Goal: Task Accomplishment & Management: Manage account settings

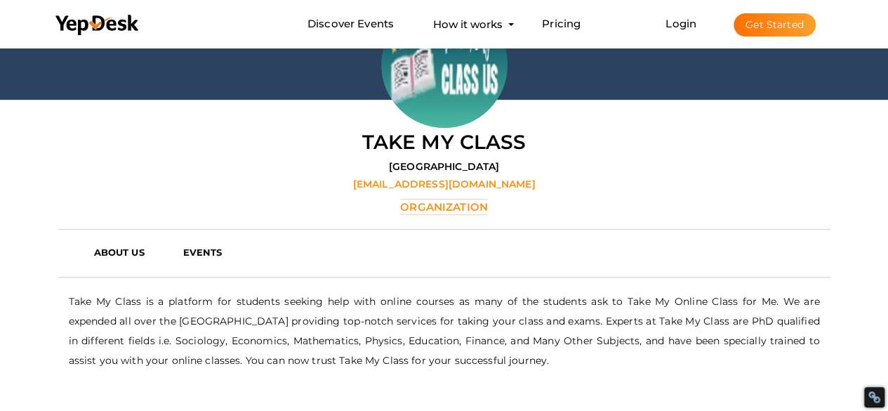
scroll to position [227, 0]
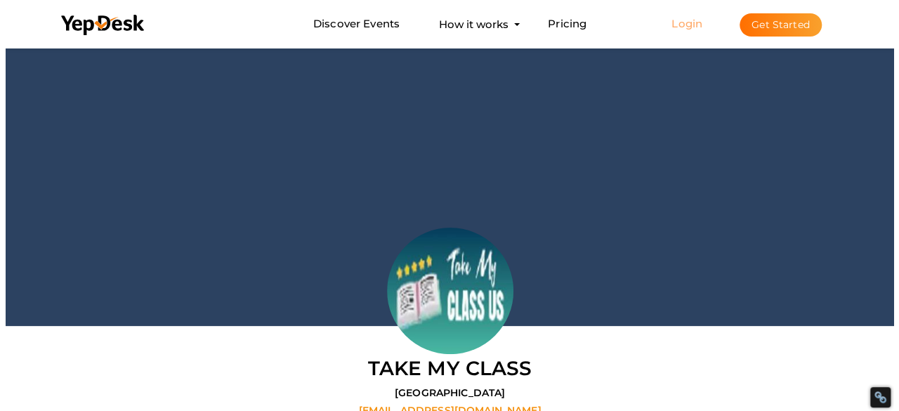
scroll to position [227, 0]
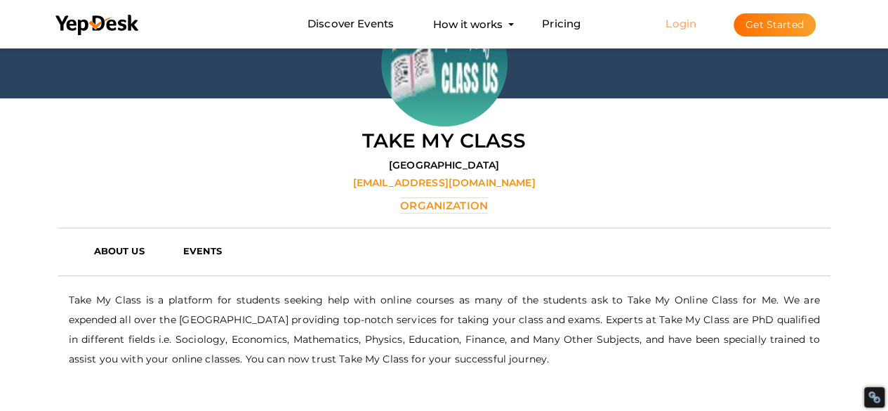
click at [680, 22] on link "Login" at bounding box center [680, 23] width 31 height 13
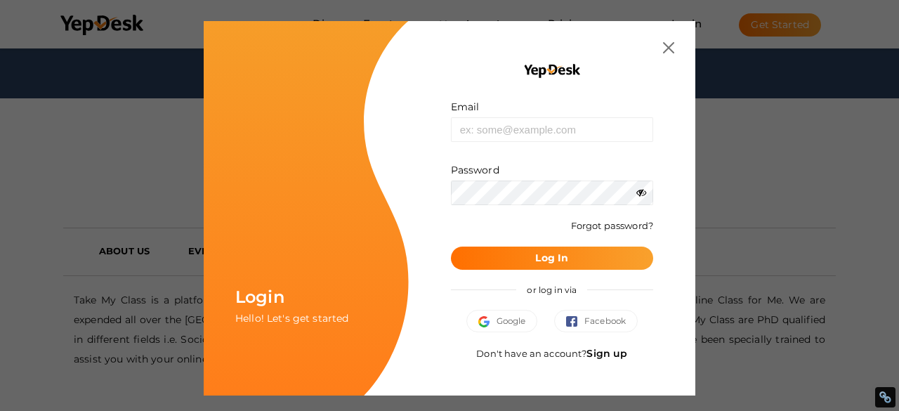
click at [604, 352] on link "Sign up" at bounding box center [606, 353] width 41 height 13
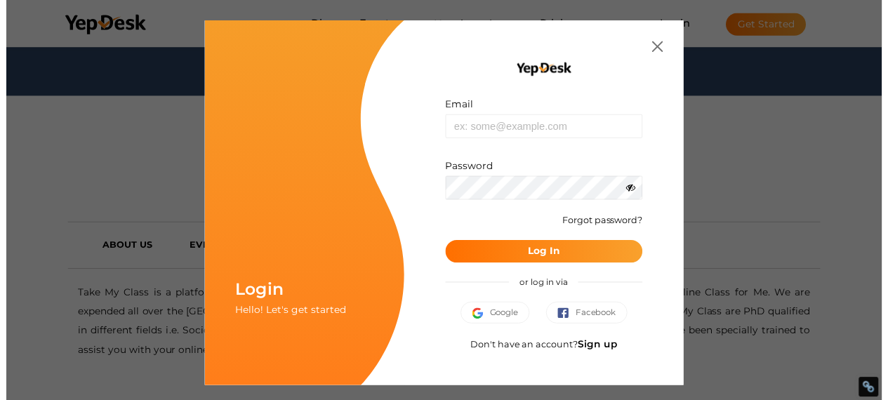
scroll to position [0, 0]
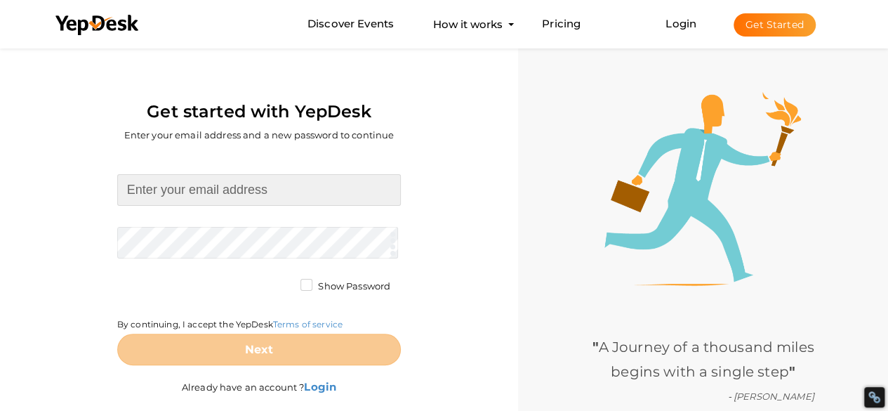
click at [243, 194] on input at bounding box center [259, 190] width 284 height 32
type input "[EMAIL_ADDRESS][DOMAIN_NAME]"
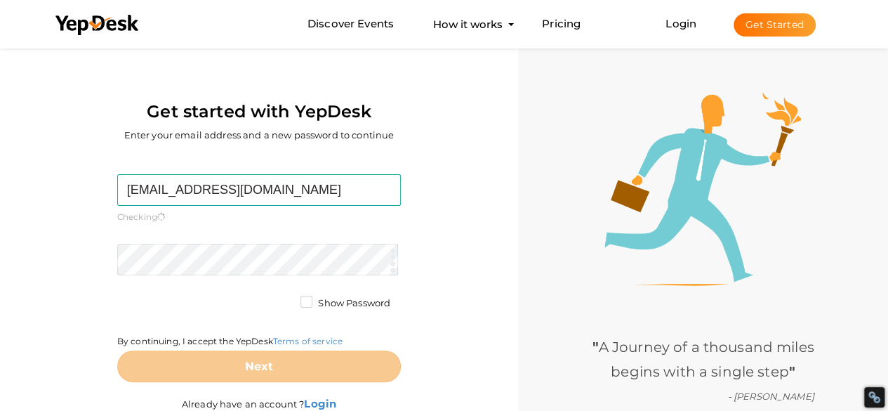
click at [190, 237] on form "avaliam611@gmail.com Required. Invalid email. Checking You already have a YepDe…" at bounding box center [259, 278] width 284 height 208
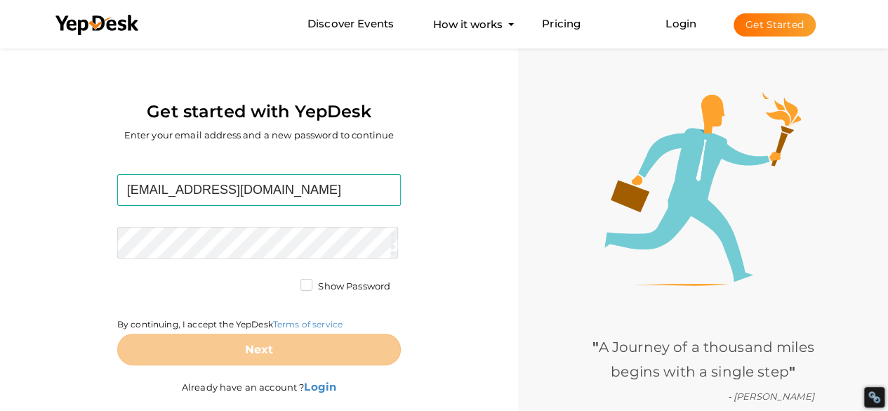
scroll to position [45, 0]
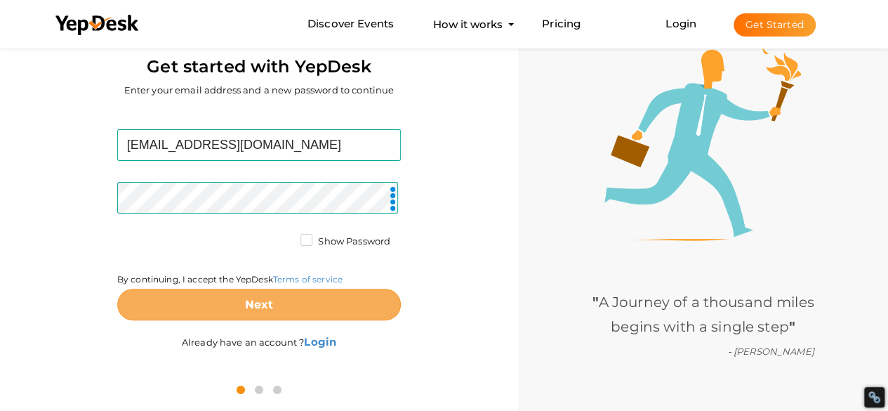
click at [263, 300] on b "Next" at bounding box center [259, 304] width 29 height 13
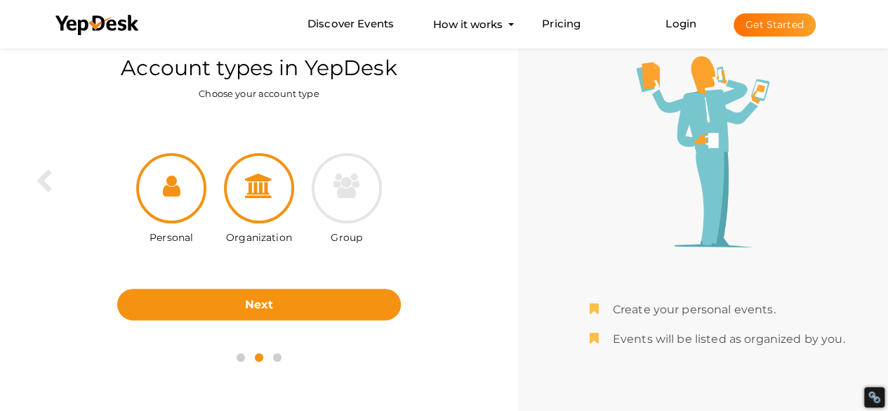
click at [256, 192] on icon at bounding box center [259, 185] width 28 height 25
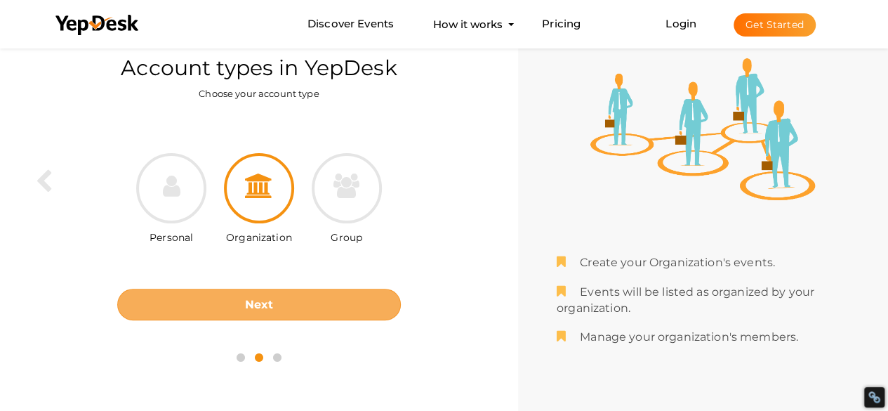
click at [253, 291] on button "Next" at bounding box center [259, 305] width 284 height 32
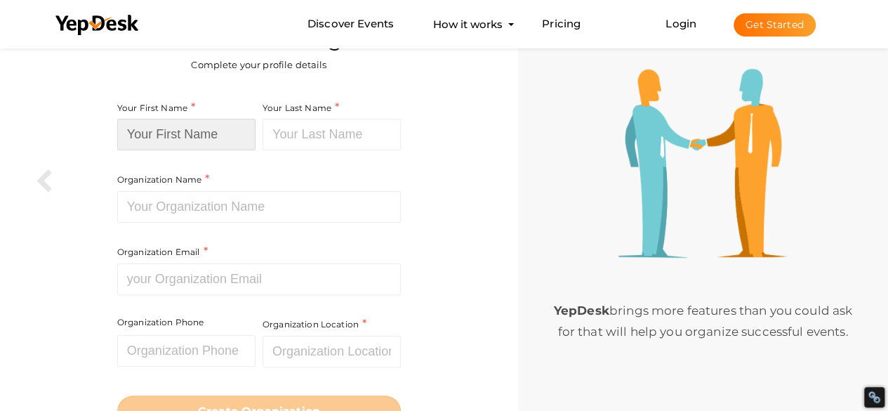
click at [194, 134] on input at bounding box center [186, 135] width 138 height 32
type input "Ava"
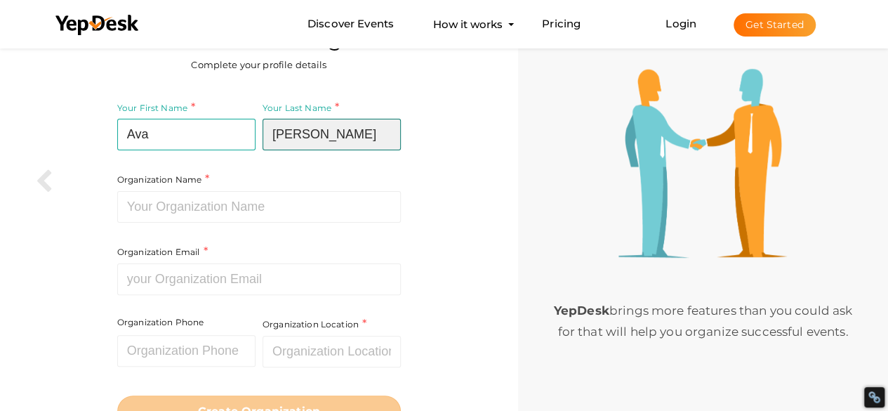
type input "Liam"
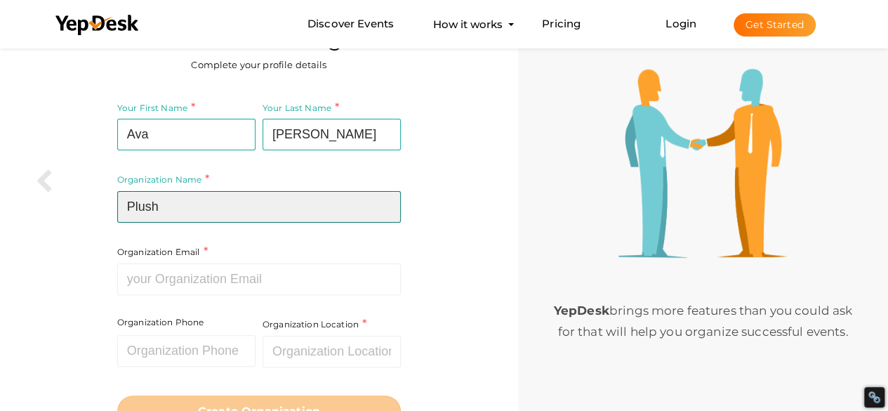
type input "Plushie Plays"
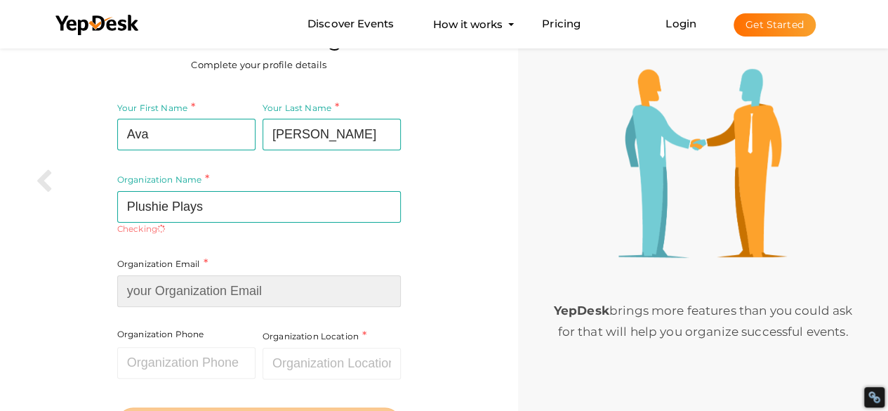
click at [217, 272] on div "Organization Email Required. Invalid email." at bounding box center [259, 281] width 284 height 51
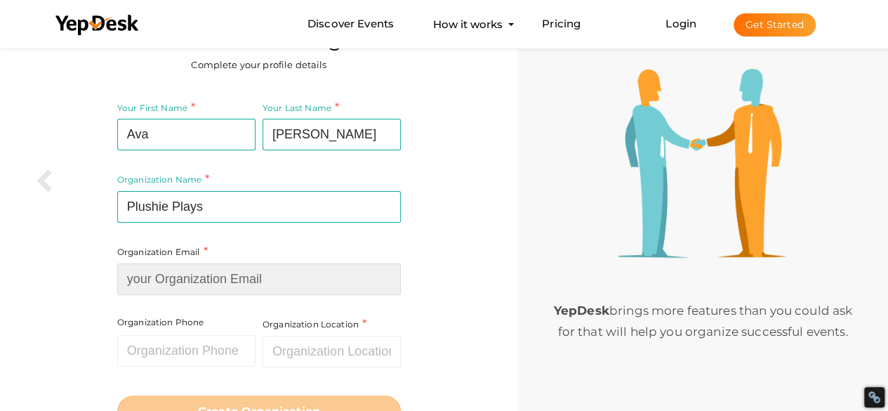
click at [240, 279] on input at bounding box center [259, 279] width 284 height 32
click at [142, 283] on input at bounding box center [259, 279] width 284 height 32
paste input "[EMAIL_ADDRESS][DOMAIN_NAME]"
type input "[EMAIL_ADDRESS][DOMAIN_NAME]"
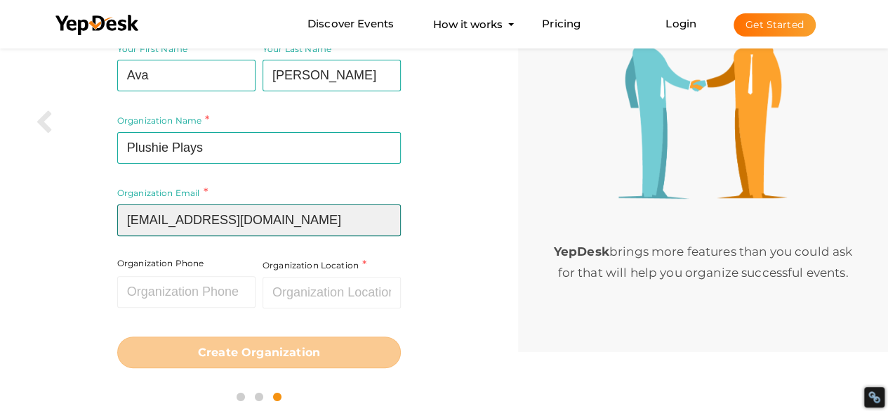
scroll to position [107, 0]
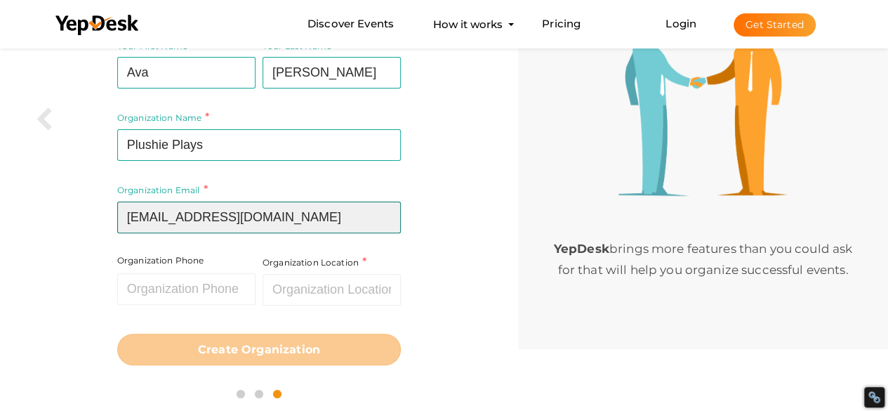
click at [164, 221] on input "[EMAIL_ADDRESS][DOMAIN_NAME]" at bounding box center [259, 217] width 284 height 32
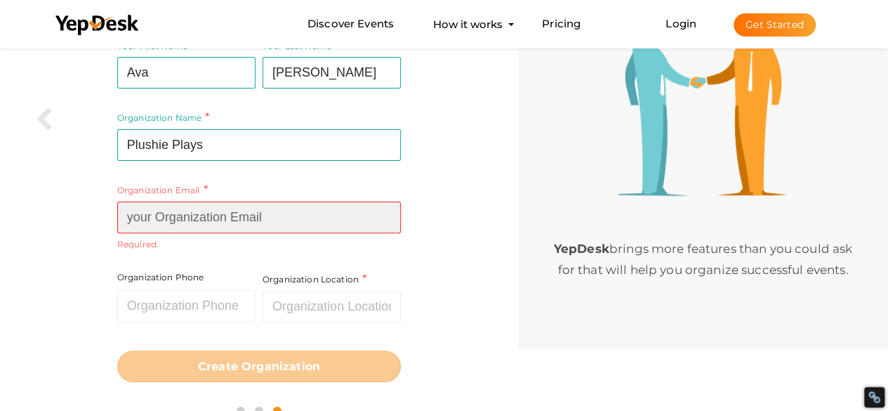
click at [133, 230] on input at bounding box center [259, 217] width 284 height 32
paste input "orm@plushieplays.com"
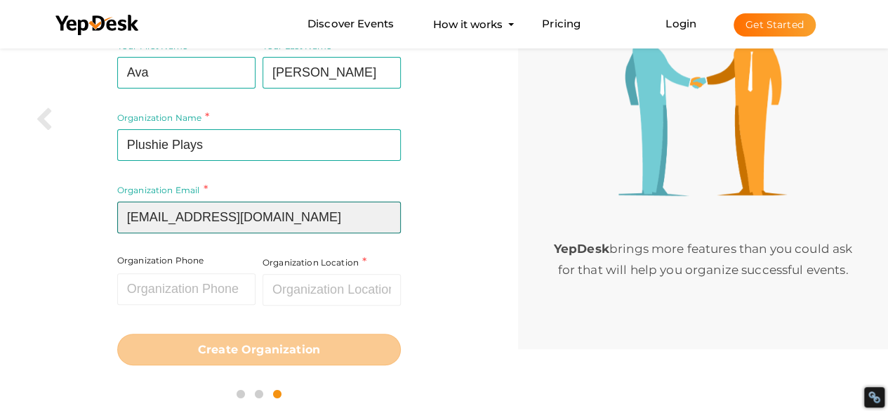
scroll to position [110, 0]
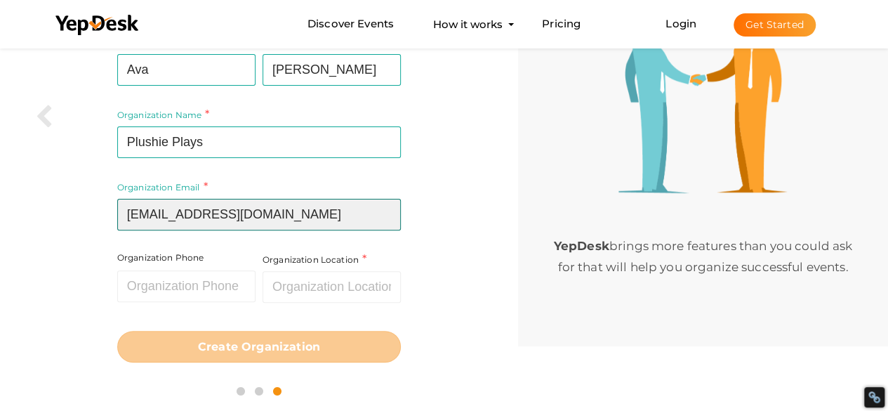
type input "orm@plushieplays.com"
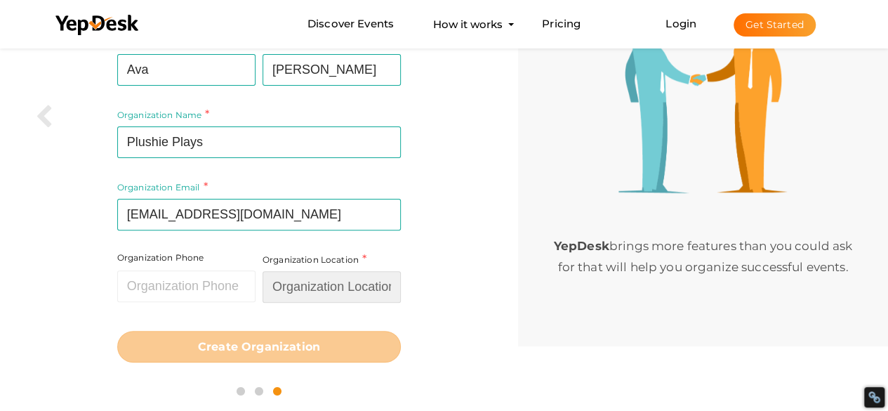
click at [289, 294] on input "text" at bounding box center [332, 287] width 138 height 32
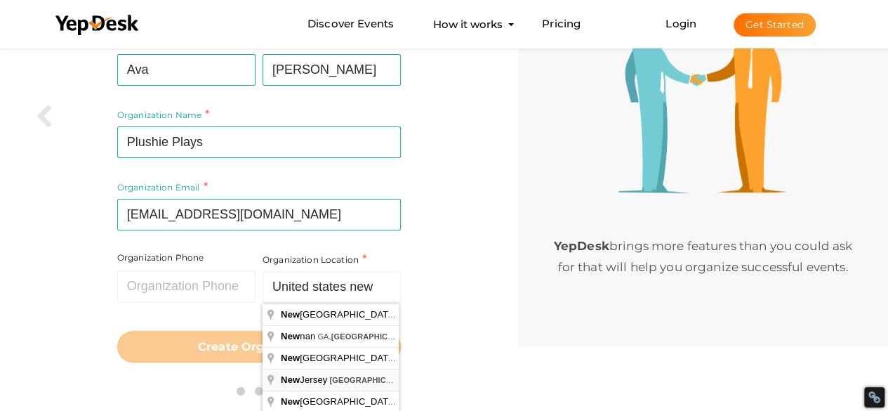
type input "[US_STATE], [GEOGRAPHIC_DATA]"
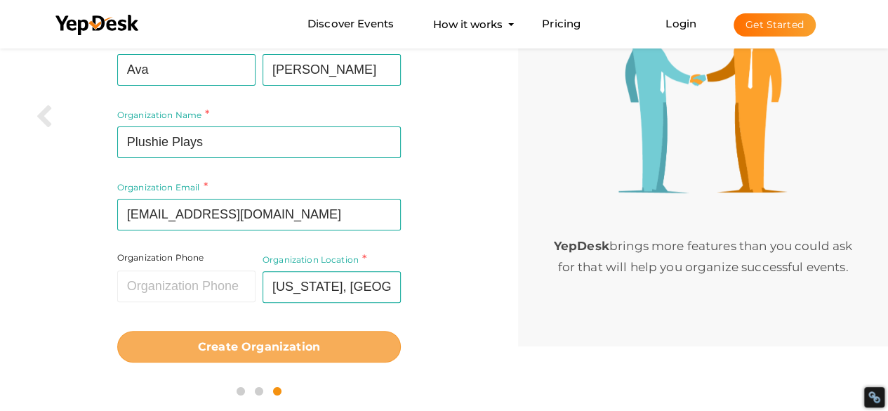
click at [279, 342] on b "Create Organization" at bounding box center [259, 346] width 122 height 13
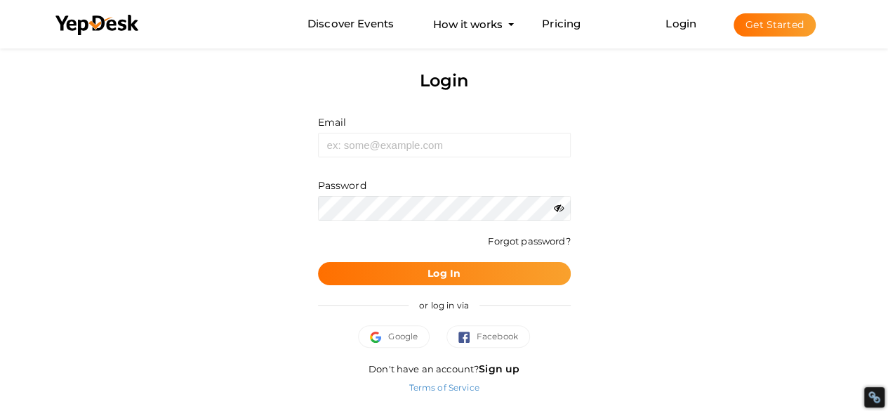
scroll to position [25, 0]
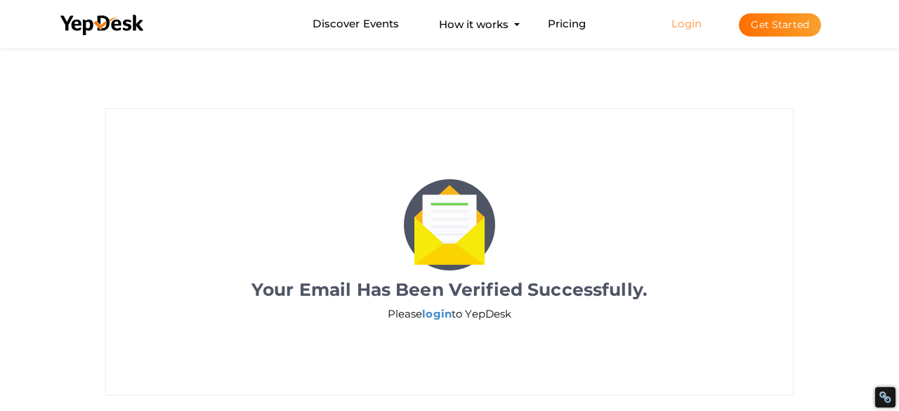
click at [686, 23] on link "Login" at bounding box center [686, 23] width 31 height 13
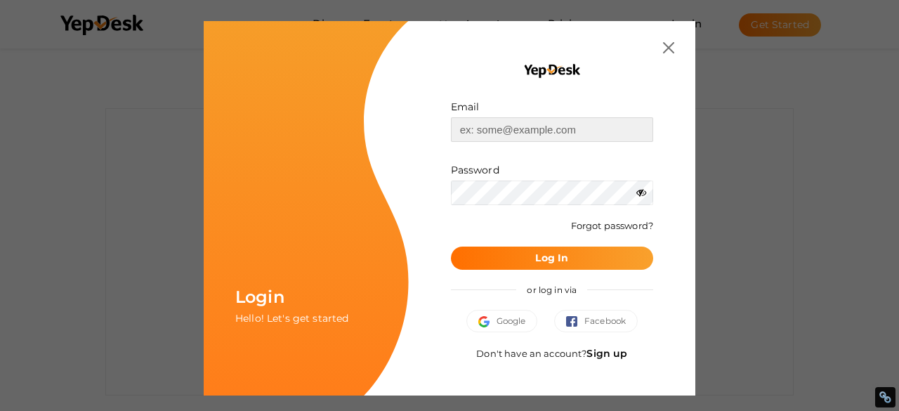
click at [522, 121] on input "text" at bounding box center [552, 129] width 202 height 25
type input "avaliam611@gmail.com"
click at [543, 256] on b "Log In" at bounding box center [551, 257] width 33 height 13
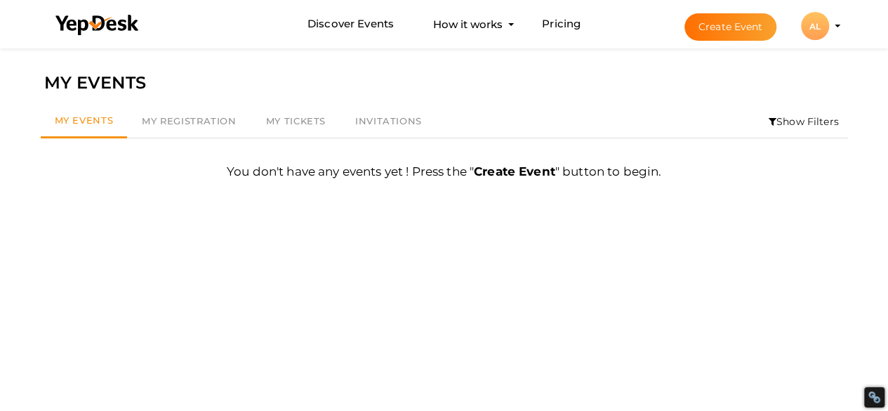
click at [827, 25] on div "AL" at bounding box center [815, 26] width 28 height 28
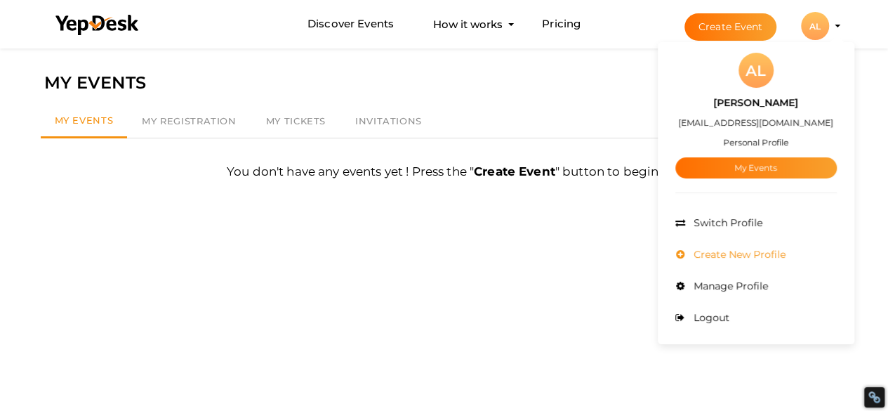
click at [724, 251] on span "Create New Profile" at bounding box center [737, 254] width 95 height 13
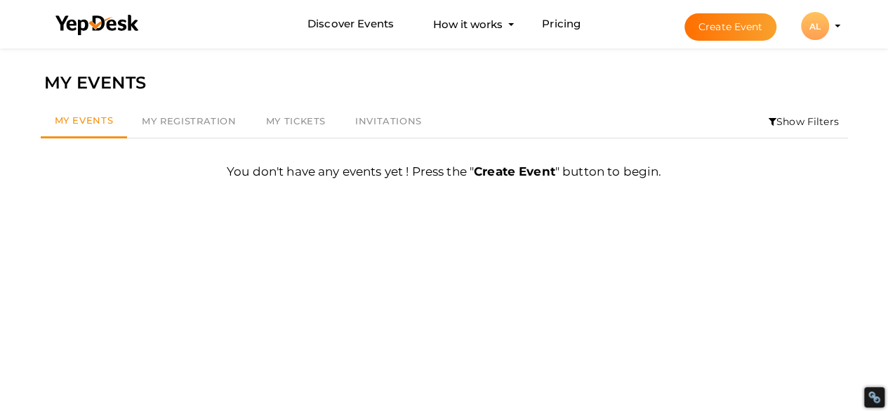
click at [839, 29] on li "Create Event AL AL [PERSON_NAME] [EMAIL_ADDRESS][DOMAIN_NAME] Personal Profile …" at bounding box center [749, 26] width 187 height 51
click at [831, 26] on button "AL AL [PERSON_NAME] [EMAIL_ADDRESS][DOMAIN_NAME] Personal Profile My Events Adm…" at bounding box center [815, 25] width 37 height 29
click at [807, 29] on div "AL" at bounding box center [815, 26] width 28 height 28
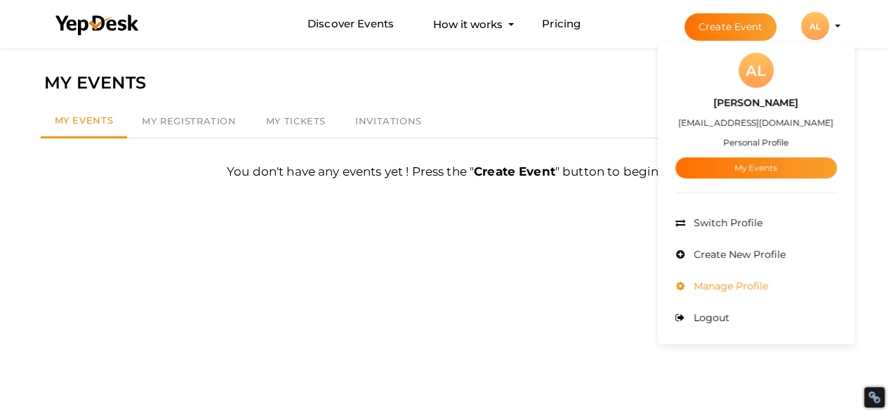
click at [711, 286] on span "Manage Profile" at bounding box center [729, 285] width 78 height 13
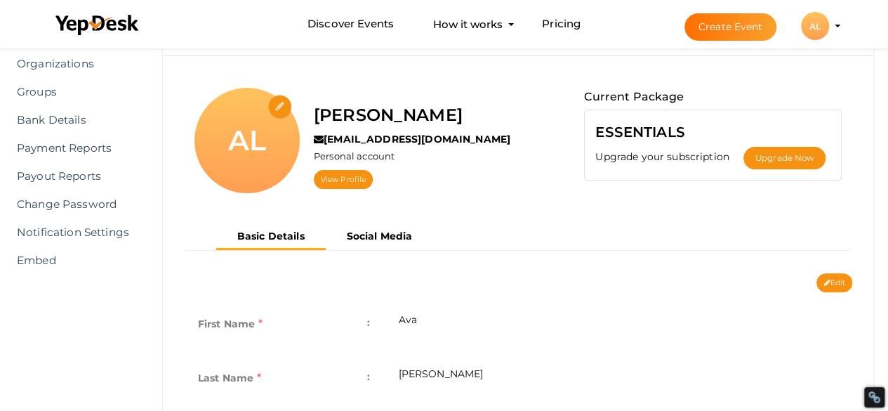
scroll to position [72, 0]
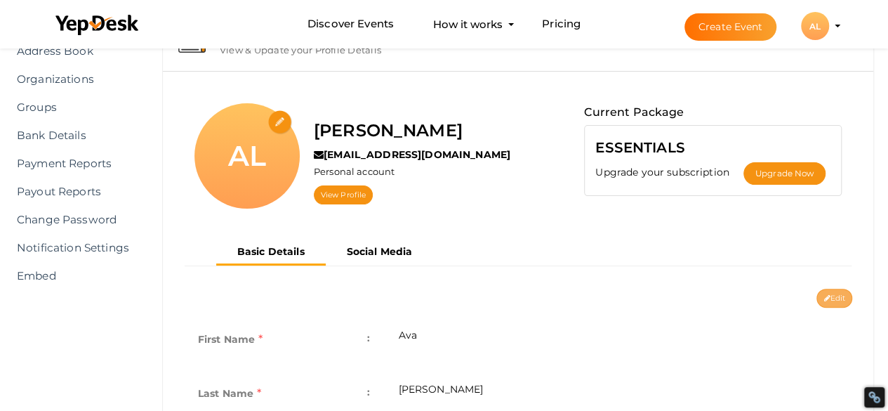
click at [830, 294] on button "Edit" at bounding box center [834, 298] width 36 height 19
type input "Ava"
type input "[PERSON_NAME]"
type input "[US_STATE], [GEOGRAPHIC_DATA]"
type input "ava-liam"
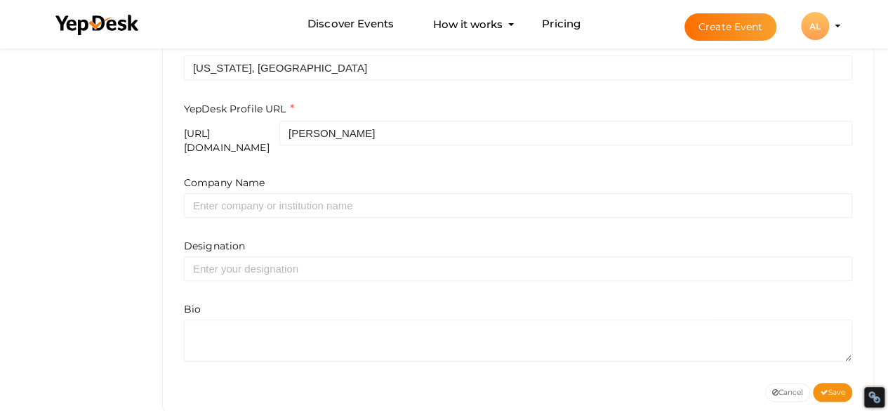
scroll to position [555, 0]
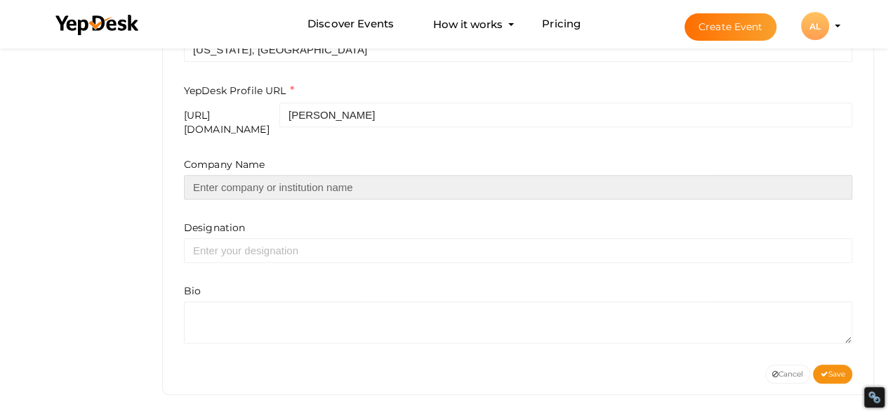
click at [269, 175] on input "text" at bounding box center [518, 187] width 668 height 25
type input "Plushie Plays"
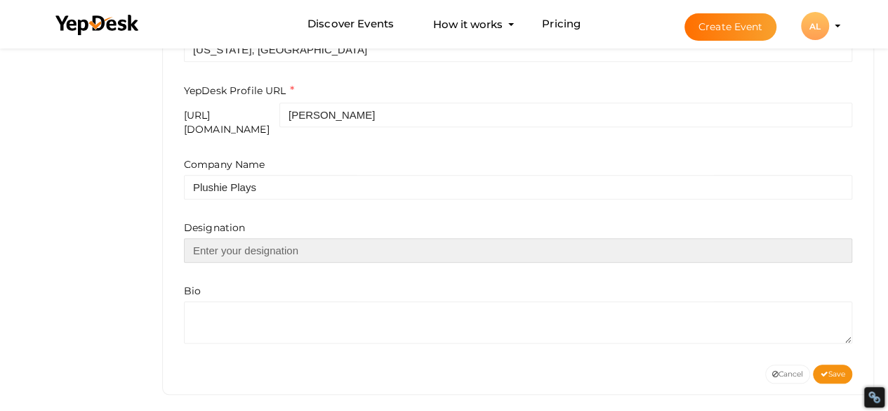
click at [267, 238] on input "text" at bounding box center [518, 250] width 668 height 25
type input "Marketing Manager"
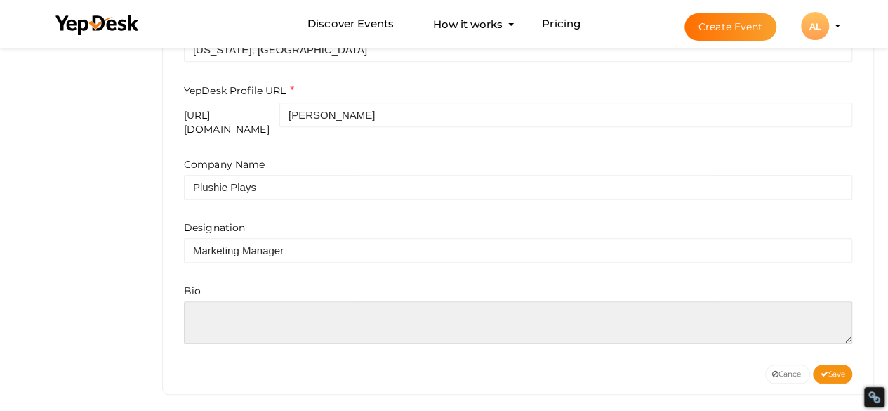
drag, startPoint x: 282, startPoint y: 314, endPoint x: 310, endPoint y: 126, distance: 190.2
click at [310, 126] on form "First Name e.g. "John" Ava Last Name e.g. "Doe" Liam Phone No Location New Jers…" at bounding box center [518, 84] width 668 height 519
click at [354, 301] on textarea "To enrich screen reader interactions, please activate Accessibility in Grammarl…" at bounding box center [518, 322] width 668 height 42
paste textarea "Ava Liam is the Marketing Manager at Plushie Plays, where she leads brand story…"
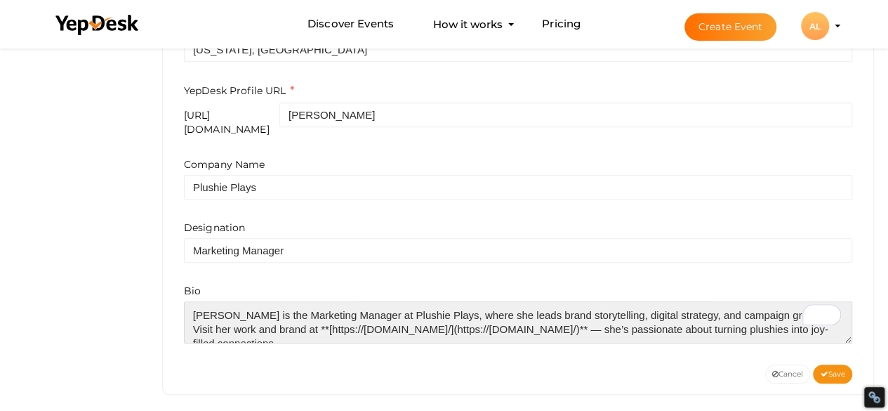
scroll to position [20, 0]
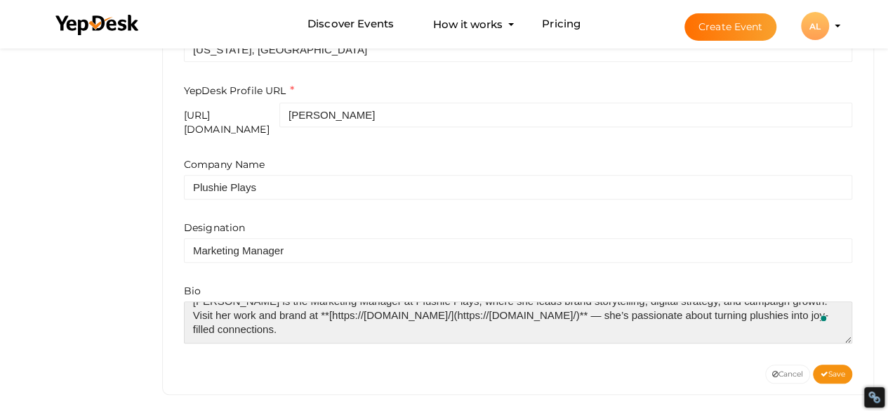
click at [539, 301] on textarea "To enrich screen reader interactions, please activate Accessibility in Grammarl…" at bounding box center [518, 322] width 668 height 42
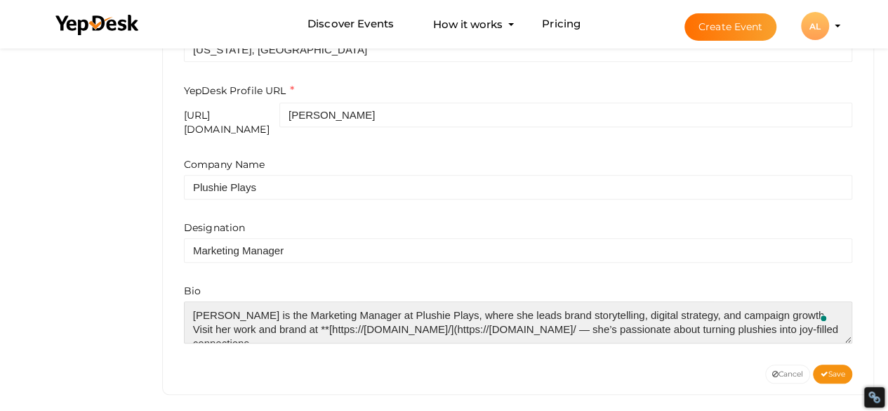
drag, startPoint x: 410, startPoint y: 298, endPoint x: 278, endPoint y: 317, distance: 133.3
click at [278, 317] on textarea "To enrich screen reader interactions, please activate Accessibility in Grammarl…" at bounding box center [518, 322] width 668 height 42
click at [405, 310] on textarea "To enrich screen reader interactions, please activate Accessibility in Grammarl…" at bounding box center [518, 322] width 668 height 42
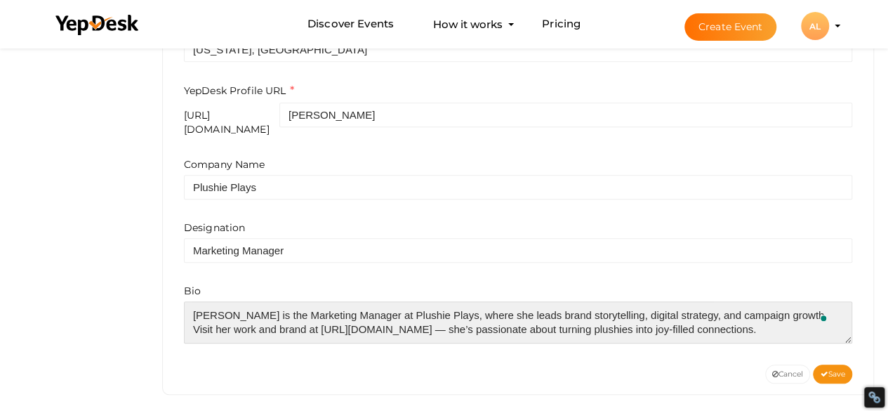
click at [398, 312] on textarea "To enrich screen reader interactions, please activate Accessibility in Grammarl…" at bounding box center [518, 322] width 668 height 42
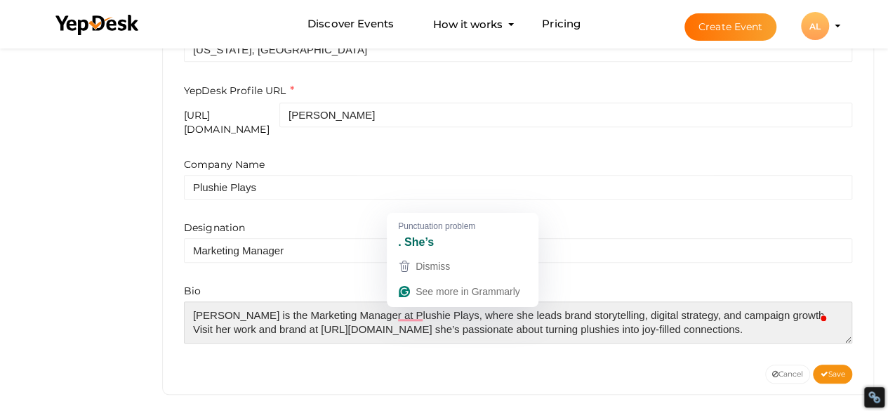
scroll to position [0, 0]
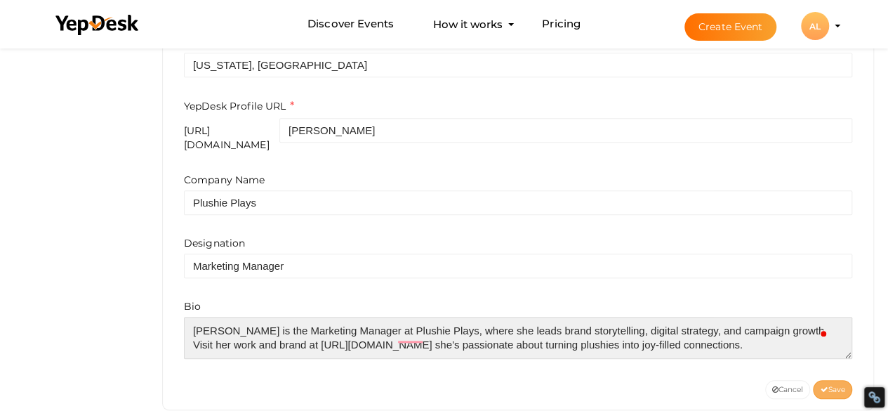
type textarea "[PERSON_NAME] is the Marketing Manager at Plushie Plays, where she leads brand …"
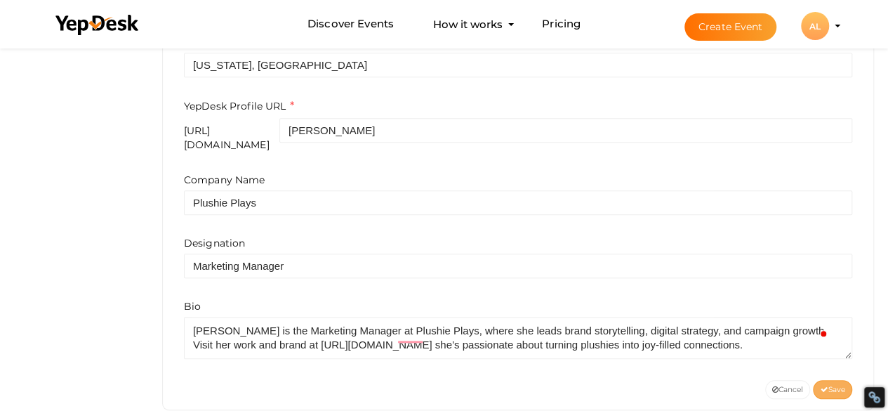
click at [833, 380] on button "Save" at bounding box center [832, 389] width 39 height 19
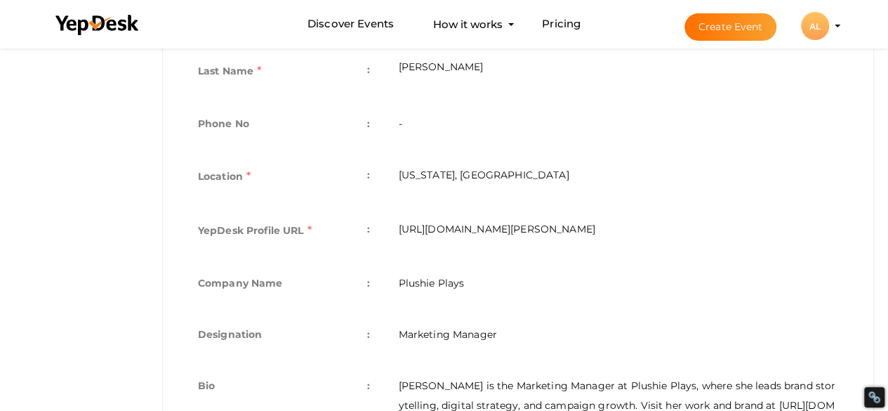
scroll to position [484, 0]
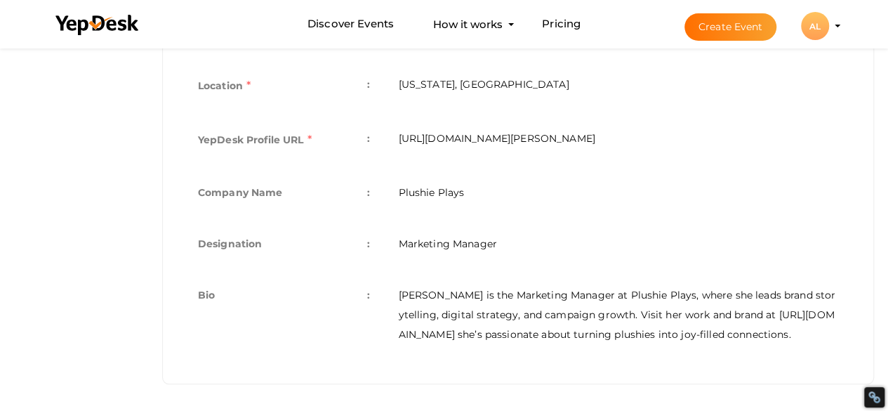
click at [833, 22] on button "AL AL Ava Liam avaliam611@gmail.com Personal Profile My Events Admin Switch Pro…" at bounding box center [815, 25] width 37 height 29
click at [816, 34] on div "AL" at bounding box center [815, 26] width 28 height 28
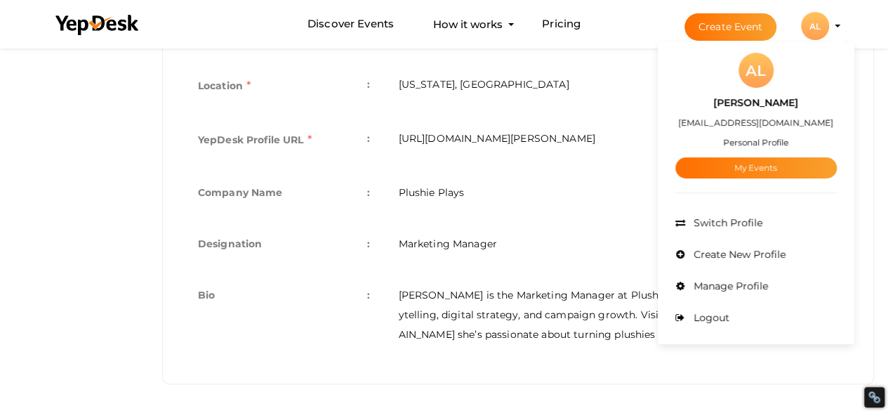
scroll to position [0, 0]
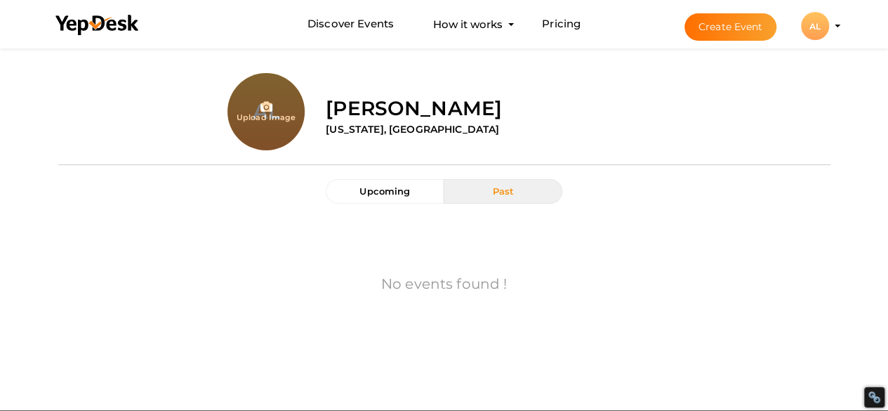
click at [817, 20] on div "AL" at bounding box center [815, 26] width 28 height 28
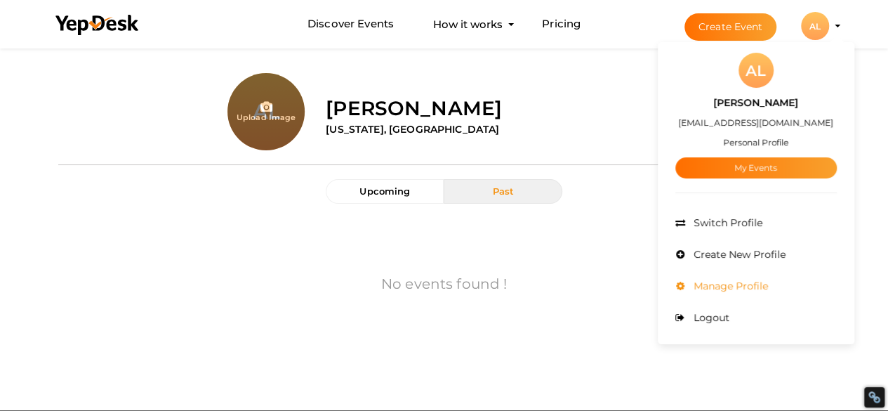
click at [730, 296] on li "Manage Profile" at bounding box center [755, 286] width 161 height 32
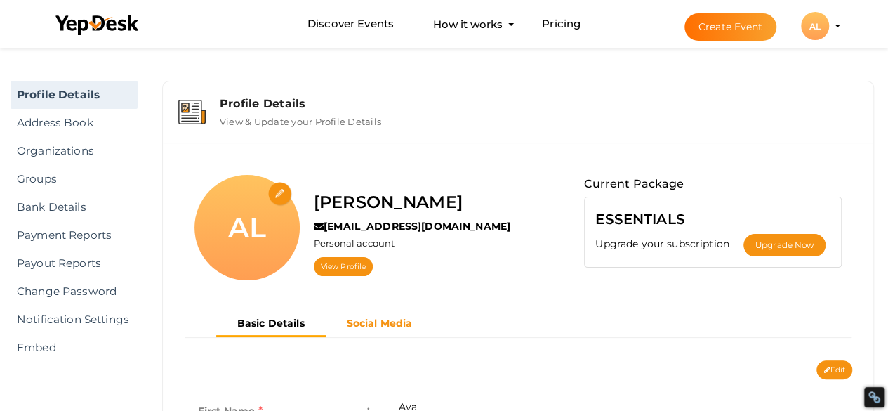
click at [368, 322] on b "Social Media" at bounding box center [380, 323] width 66 height 13
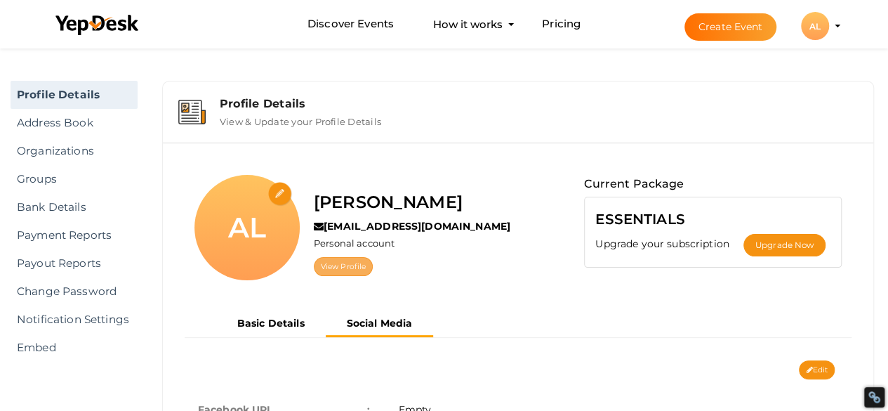
click at [348, 269] on link "View Profile" at bounding box center [343, 266] width 59 height 19
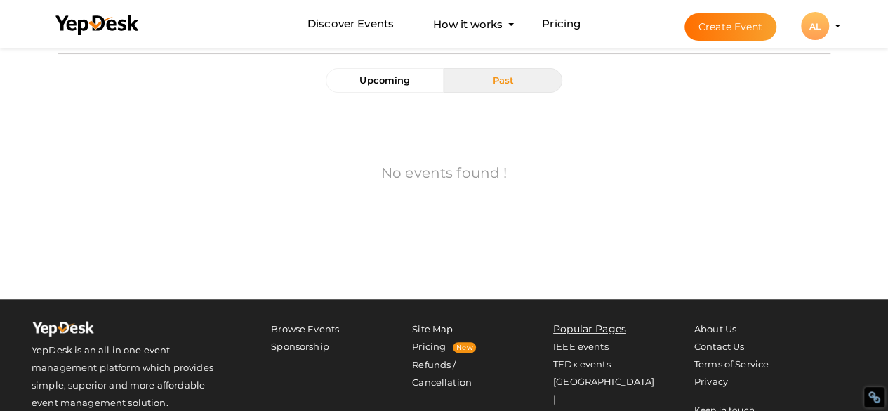
scroll to position [112, 0]
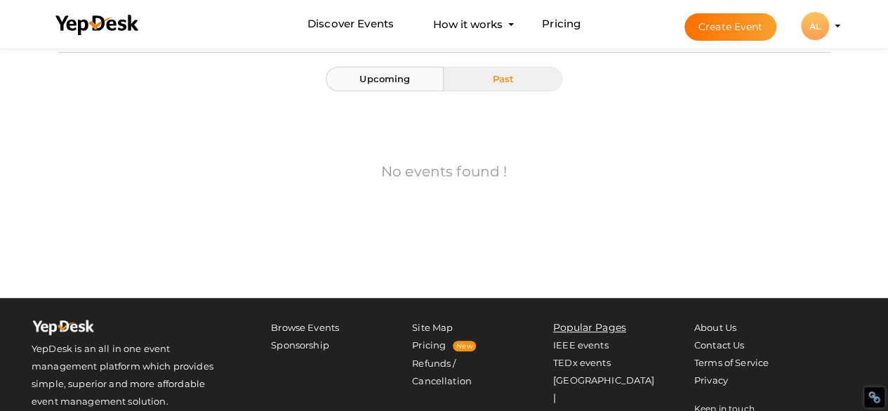
click at [385, 86] on button "Upcoming" at bounding box center [385, 79] width 118 height 25
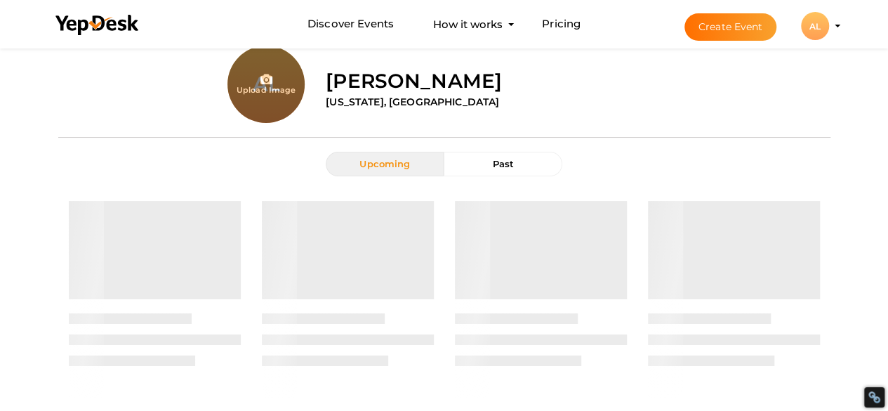
scroll to position [0, 0]
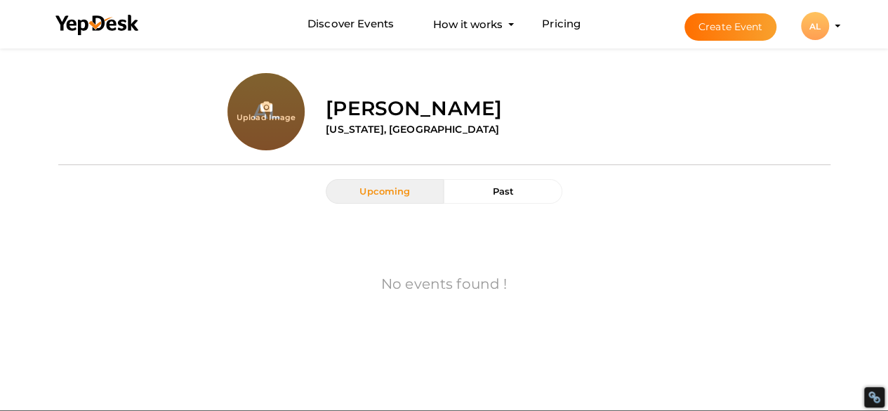
click at [833, 27] on button "AL AL Ava Liam avaliam611@gmail.com Personal Profile My Events Admin Switch Pro…" at bounding box center [815, 25] width 37 height 29
click at [820, 28] on div "AL" at bounding box center [815, 26] width 28 height 28
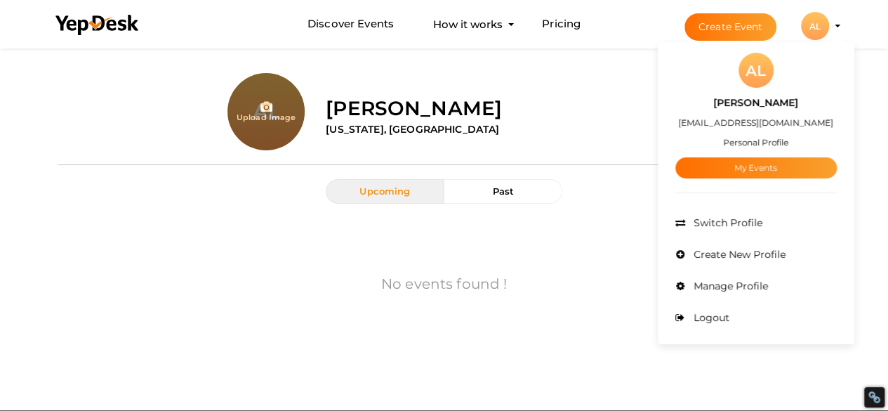
click at [743, 27] on button "Create Event" at bounding box center [730, 26] width 93 height 27
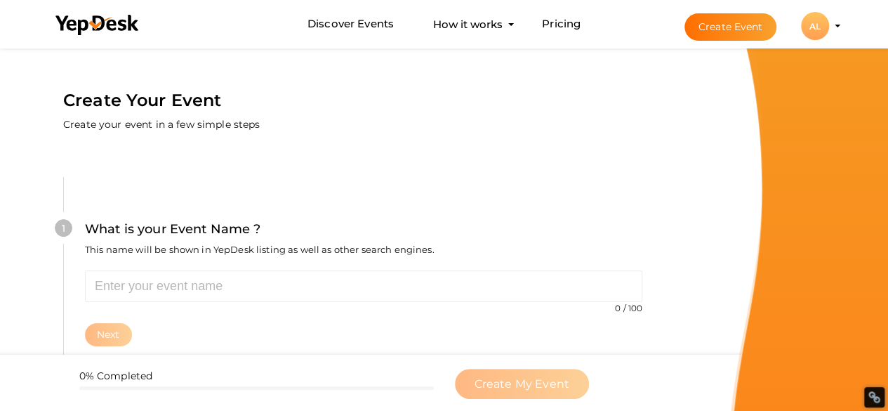
scroll to position [1, 0]
click at [830, 23] on button "AL AL Ava Liam avaliam611@gmail.com Personal Profile My Events Admin Switch Pro…" at bounding box center [815, 25] width 37 height 29
click at [828, 34] on button "AL AL Ava Liam avaliam611@gmail.com Personal Profile My Events Admin Switch Pro…" at bounding box center [815, 25] width 37 height 29
click at [814, 25] on div "AL" at bounding box center [815, 26] width 28 height 28
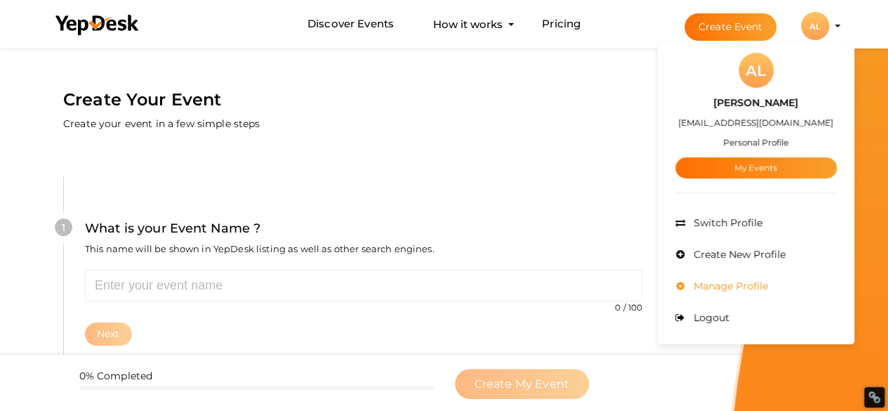
click at [723, 281] on span "Manage Profile" at bounding box center [729, 285] width 78 height 13
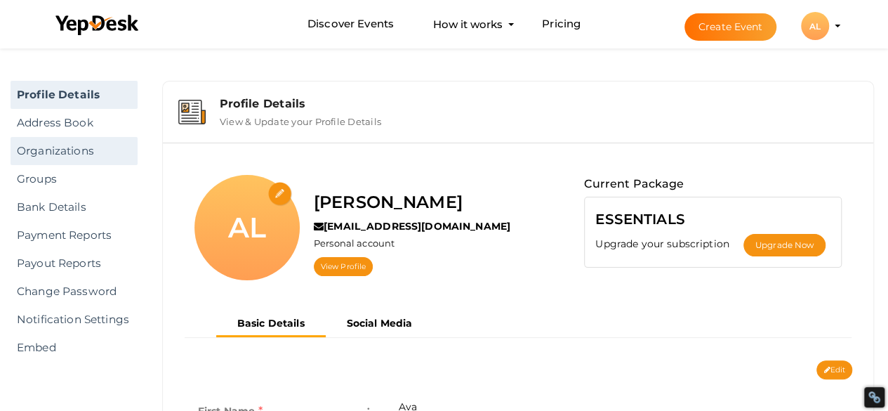
click at [97, 154] on link "Organizations" at bounding box center [74, 151] width 127 height 28
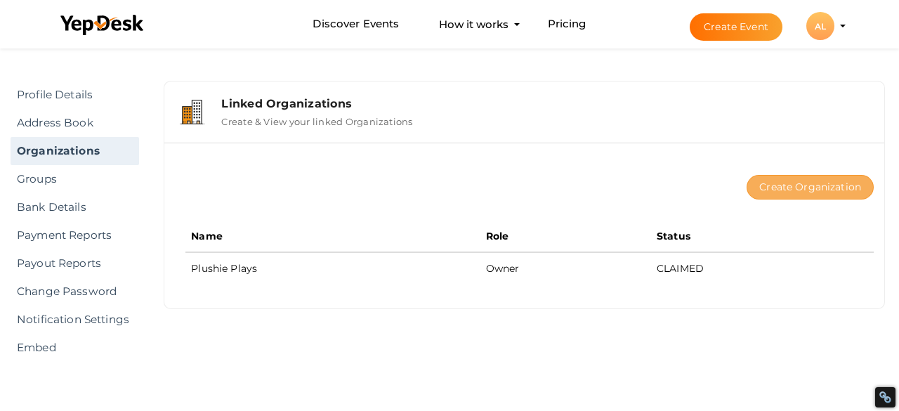
click at [774, 147] on div "Create Organization Name Role Status Plushie Plays Owner CLAIMED" at bounding box center [524, 225] width 720 height 166
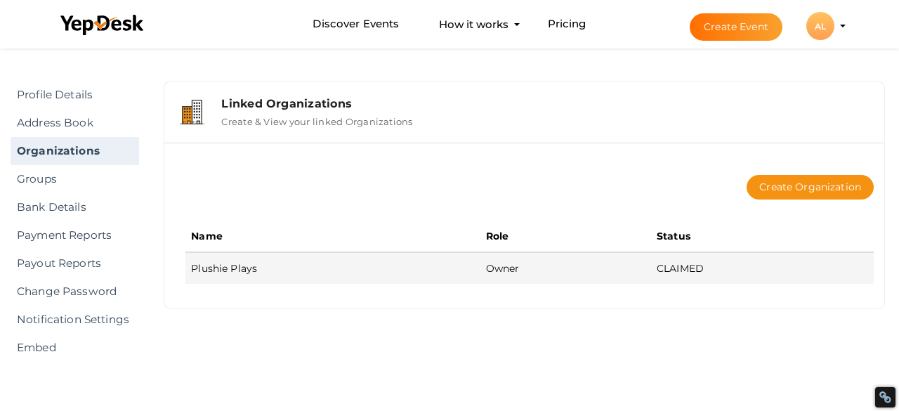
click at [274, 271] on td "Plushie Plays" at bounding box center [332, 268] width 294 height 32
click at [232, 269] on td "Plushie Plays" at bounding box center [332, 268] width 294 height 32
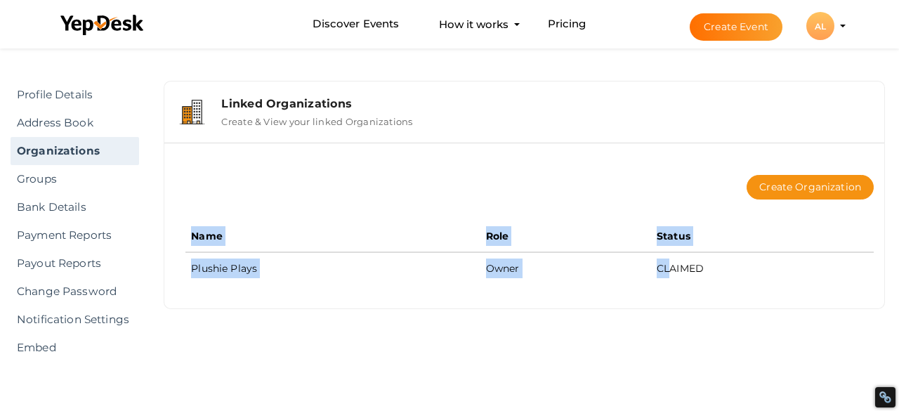
drag, startPoint x: 665, startPoint y: 263, endPoint x: 590, endPoint y: 164, distance: 124.2
click at [590, 164] on div "Create Organization Name Role Status Plushie Plays Owner CLAIMED" at bounding box center [524, 219] width 698 height 130
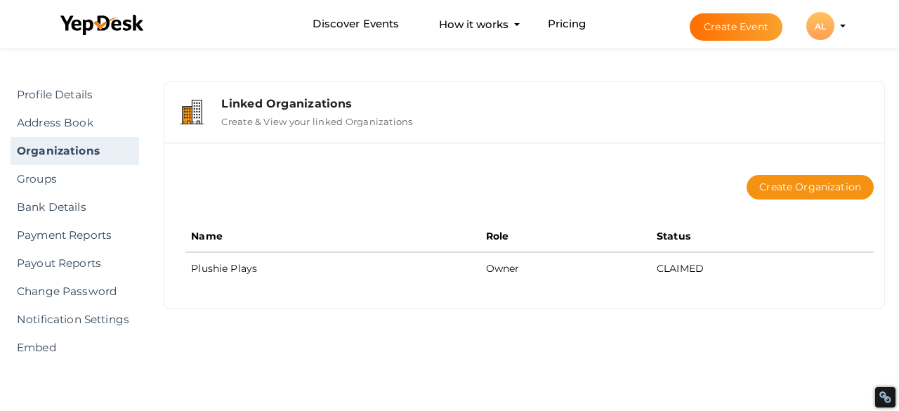
click at [590, 164] on div "Create Organization" at bounding box center [529, 187] width 688 height 67
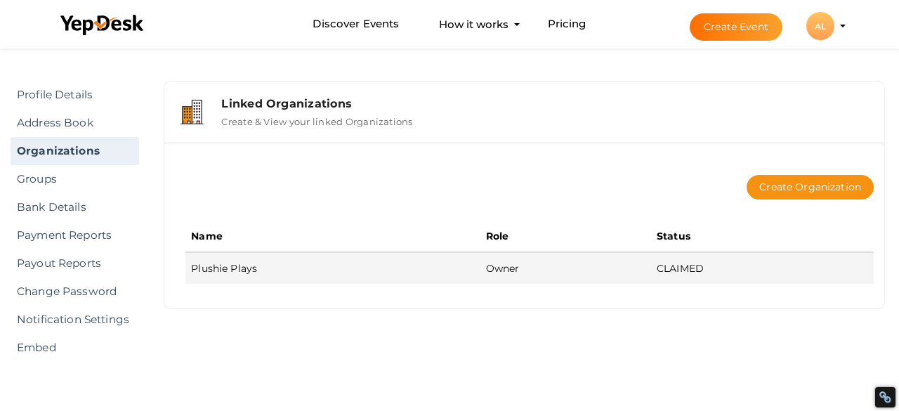
click at [225, 267] on td "Plushie Plays" at bounding box center [332, 268] width 294 height 32
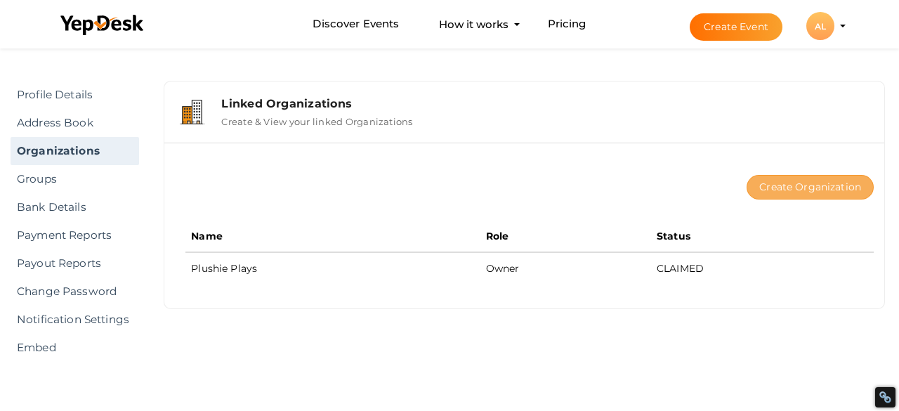
click at [762, 193] on button "Create Organization" at bounding box center [809, 187] width 127 height 25
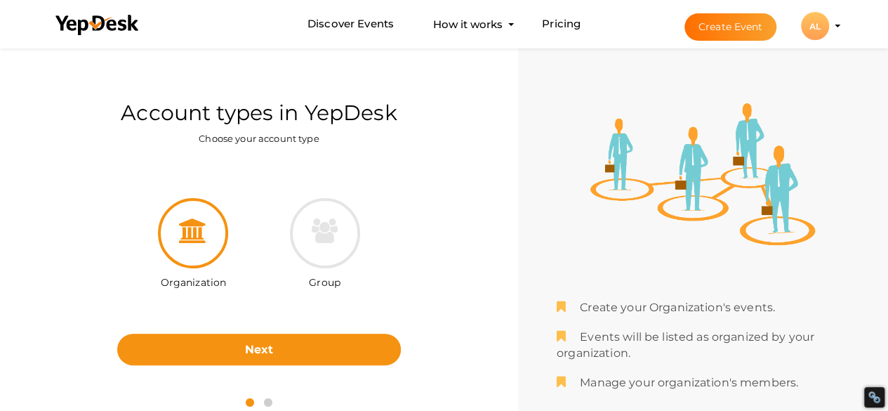
scroll to position [45, 0]
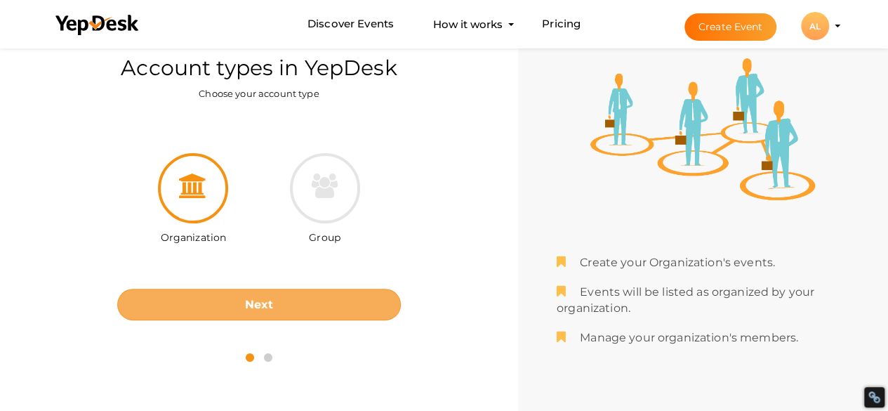
click at [246, 312] on button "Next" at bounding box center [259, 305] width 284 height 32
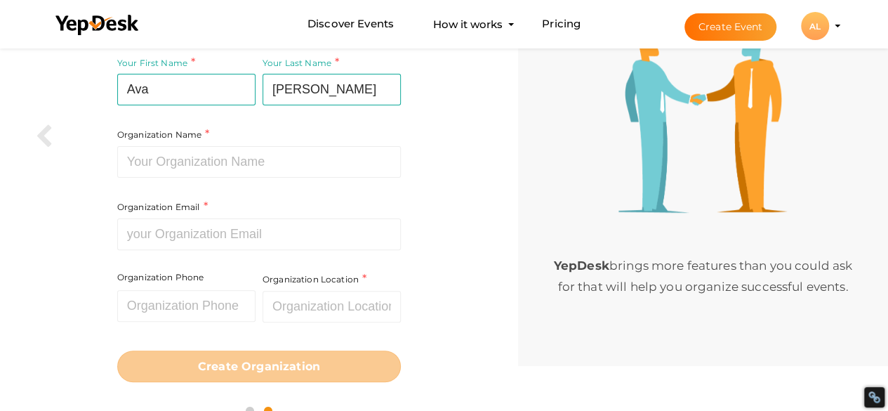
scroll to position [110, 0]
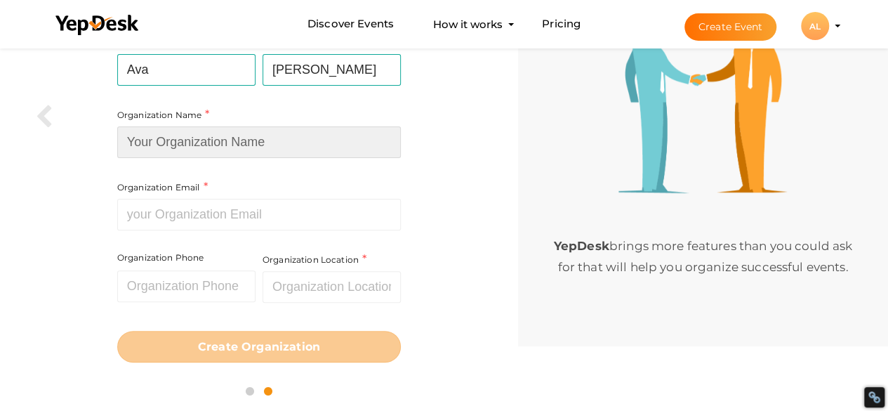
click at [219, 148] on input at bounding box center [259, 142] width 284 height 32
type input "Plushie Plays"
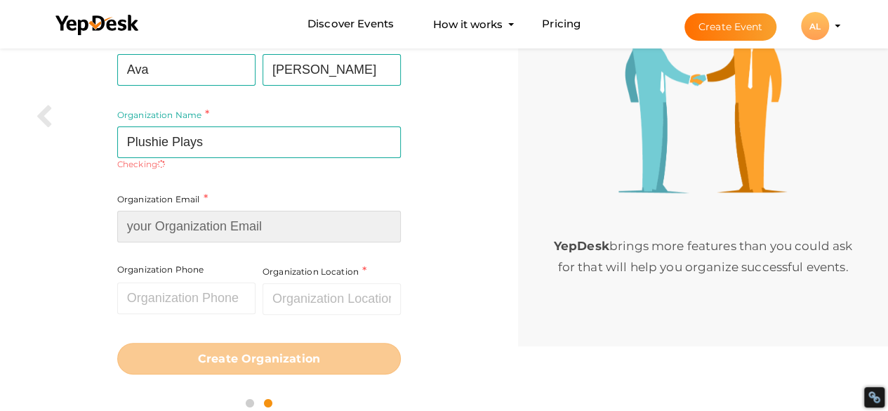
click at [204, 200] on div "Organization Email Required. Invalid email." at bounding box center [259, 216] width 284 height 51
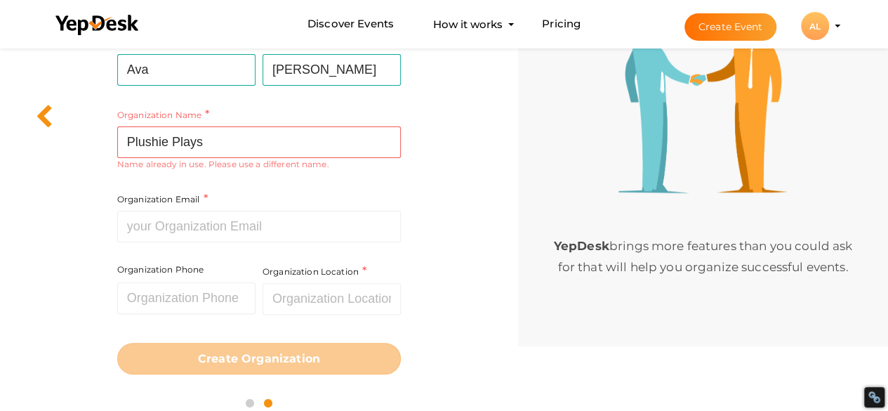
click at [44, 120] on icon at bounding box center [44, 117] width 18 height 25
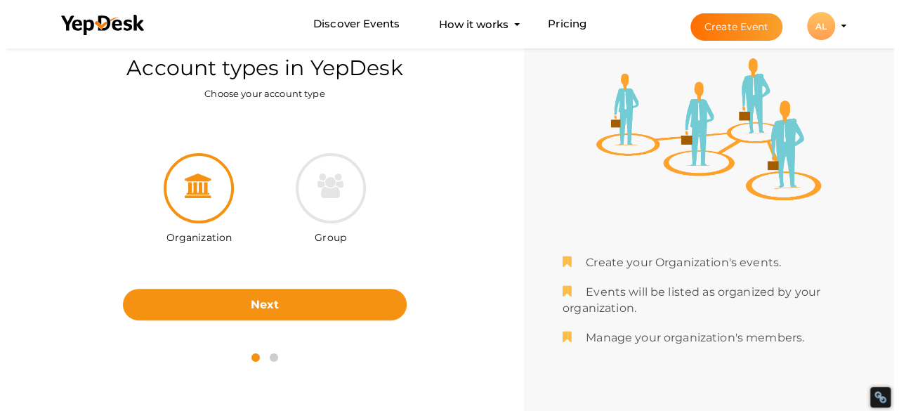
scroll to position [0, 0]
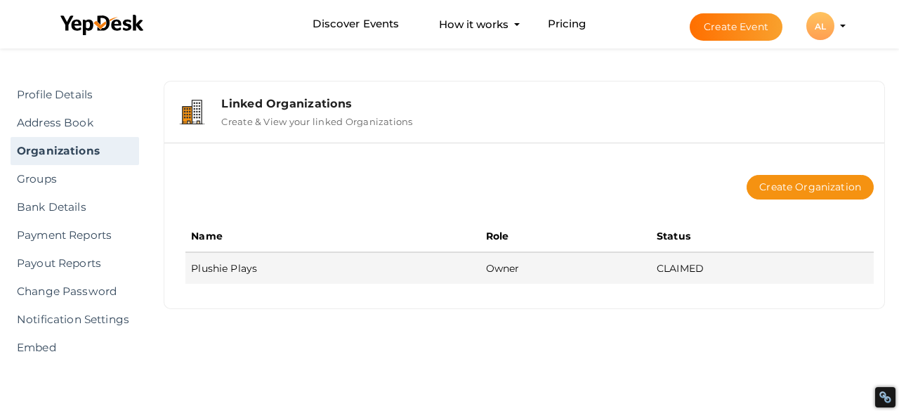
click at [260, 267] on td "Plushie Plays" at bounding box center [332, 268] width 294 height 32
click at [229, 270] on td "Plushie Plays" at bounding box center [332, 268] width 294 height 32
